Goal: Task Accomplishment & Management: Use online tool/utility

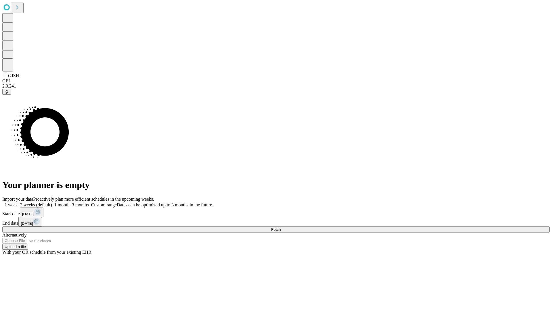
click at [280, 228] on span "Fetch" at bounding box center [275, 230] width 9 height 4
